Goal: Ask a question

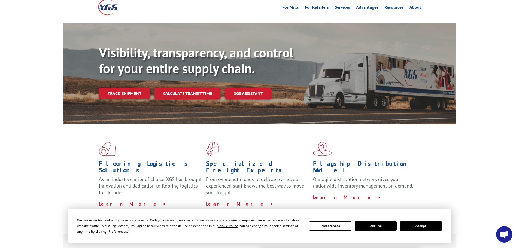
scroll to position [27, 0]
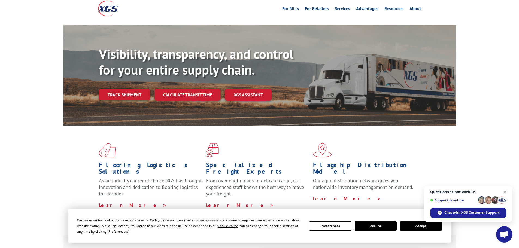
click at [419, 229] on button "Accept" at bounding box center [421, 225] width 42 height 9
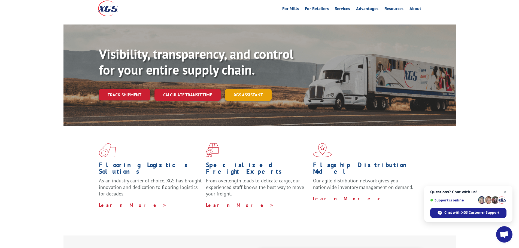
click at [251, 89] on link "XGS ASSISTANT" at bounding box center [248, 95] width 47 height 12
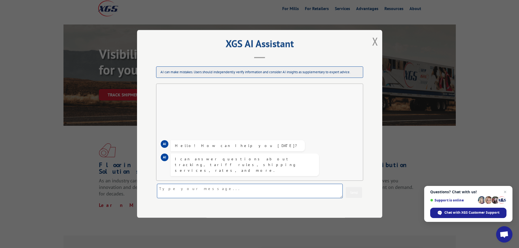
click at [198, 185] on textarea at bounding box center [250, 191] width 186 height 14
click at [160, 188] on textarea "I need a Pick Up of a Roll of carpet going back to [GEOGRAPHIC_DATA]" at bounding box center [250, 191] width 186 height 14
paste textarea "[PERSON_NAME] COS Home Depot [STREET_ADDRESS][US_STATE] E-Mail [EMAIL_ADDRESS][…"
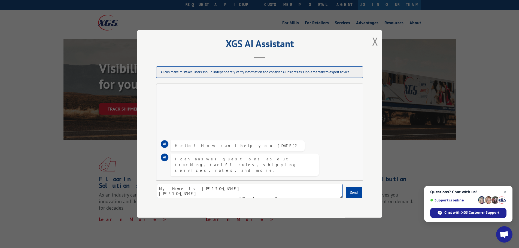
scroll to position [0, 0]
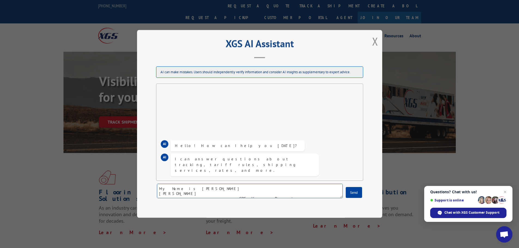
click at [330, 188] on textarea "My Name is [PERSON_NAME]                                           [PERSON_NAME…" at bounding box center [250, 191] width 186 height 14
click at [240, 193] on textarea "My Name is [PERSON_NAME], I am the [GEOGRAPHIC_DATA] [STREET_ADDRESS][US_STATE]…" at bounding box center [250, 191] width 186 height 14
click at [241, 194] on textarea "My Name is [PERSON_NAME], I am the [GEOGRAPHIC_DATA] [STREET_ADDRESS][US_STATE]…" at bounding box center [250, 191] width 186 height 14
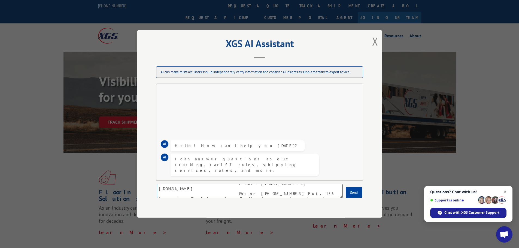
click at [239, 184] on textarea "My Name is [PERSON_NAME], I am the [GEOGRAPHIC_DATA] [STREET_ADDRESS][US_STATE]…" at bounding box center [250, 191] width 186 height 14
click at [231, 193] on textarea "My Name is [PERSON_NAME], I am the [GEOGRAPHIC_DATA] [STREET_ADDRESS][US_STATE]…" at bounding box center [250, 191] width 186 height 14
click at [240, 189] on textarea "My Name is [PERSON_NAME], I am the [GEOGRAPHIC_DATA] [STREET_ADDRESS][US_STATE]…" at bounding box center [250, 191] width 186 height 14
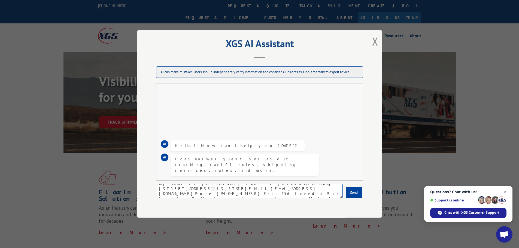
scroll to position [0, 0]
click at [283, 194] on textarea "My Name is [PERSON_NAME], I am the [GEOGRAPHIC_DATA] [STREET_ADDRESS][US_STATE]…" at bounding box center [250, 191] width 186 height 14
click at [210, 194] on textarea "My Name is [PERSON_NAME], I am the [GEOGRAPHIC_DATA] [STREET_ADDRESS][US_STATE]…" at bounding box center [250, 191] width 186 height 14
paste textarea "Certified/Hebron [STREET_ADDRESS] [PHONE_NUMBER]"
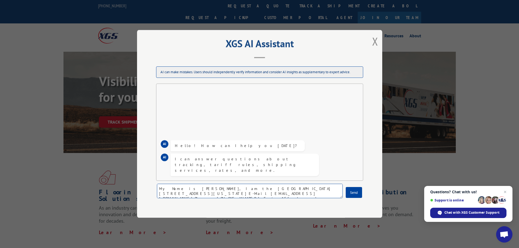
scroll to position [11, 0]
click at [276, 187] on textarea "My Name is [PERSON_NAME], I am the [GEOGRAPHIC_DATA] [STREET_ADDRESS][US_STATE]…" at bounding box center [250, 191] width 186 height 14
click at [160, 192] on textarea "My Name is [PERSON_NAME], I am the [GEOGRAPHIC_DATA] [STREET_ADDRESS][US_STATE]…" at bounding box center [250, 191] width 186 height 14
click at [316, 192] on textarea "My Name is [PERSON_NAME], I am the [GEOGRAPHIC_DATA] [STREET_ADDRESS][US_STATE]…" at bounding box center [250, 191] width 186 height 14
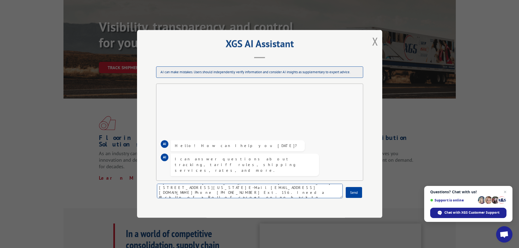
scroll to position [15, 0]
click at [160, 188] on textarea "My Name is [PERSON_NAME], I am the [GEOGRAPHIC_DATA] [STREET_ADDRESS][US_STATE]…" at bounding box center [250, 191] width 186 height 14
click at [161, 195] on textarea "My Name is [PERSON_NAME], I am the [GEOGRAPHIC_DATA] [STREET_ADDRESS][US_STATE]…" at bounding box center [250, 191] width 186 height 14
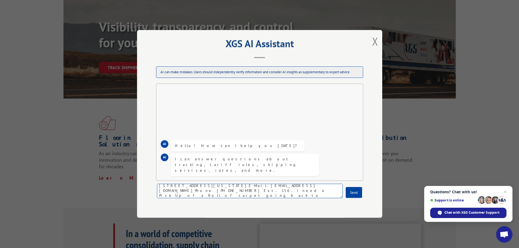
click at [237, 196] on textarea "My Name is [PERSON_NAME], I am the [GEOGRAPHIC_DATA] [STREET_ADDRESS][US_STATE]…" at bounding box center [250, 191] width 186 height 14
type textarea "My Name is [PERSON_NAME], I am the [GEOGRAPHIC_DATA] [STREET_ADDRESS][US_STATE]…"
